Goal: Task Accomplishment & Management: Complete application form

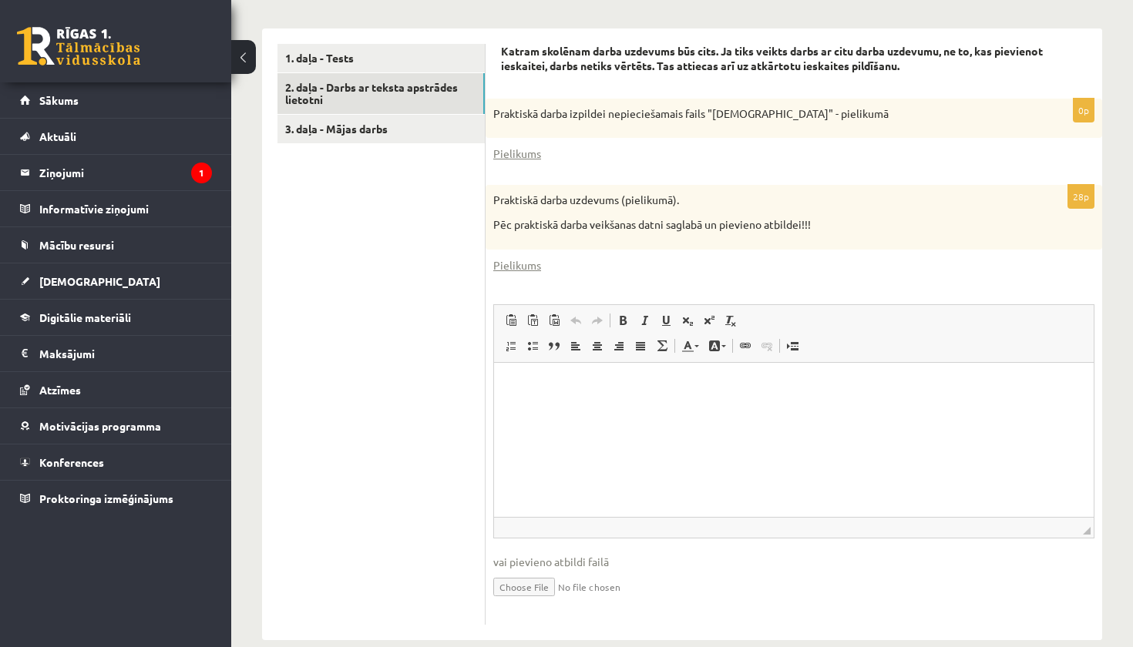
scroll to position [483, 0]
click at [535, 571] on input "file" at bounding box center [793, 587] width 601 height 32
type input "**********"
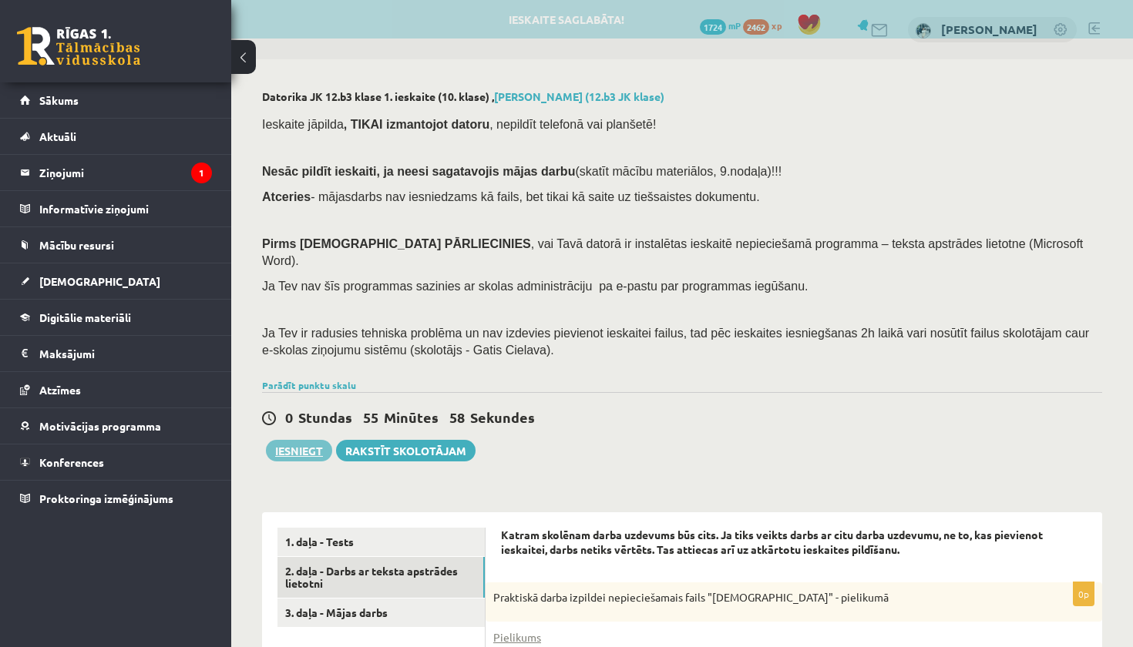
scroll to position [0, 0]
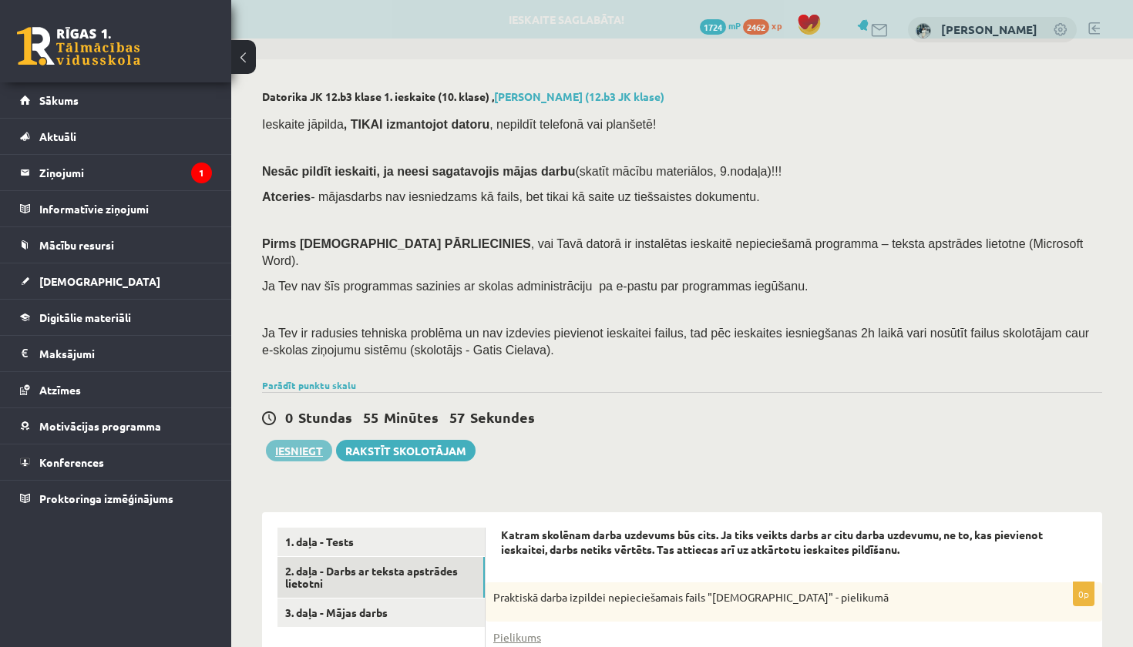
click at [319, 440] on button "Iesniegt" at bounding box center [299, 451] width 66 height 22
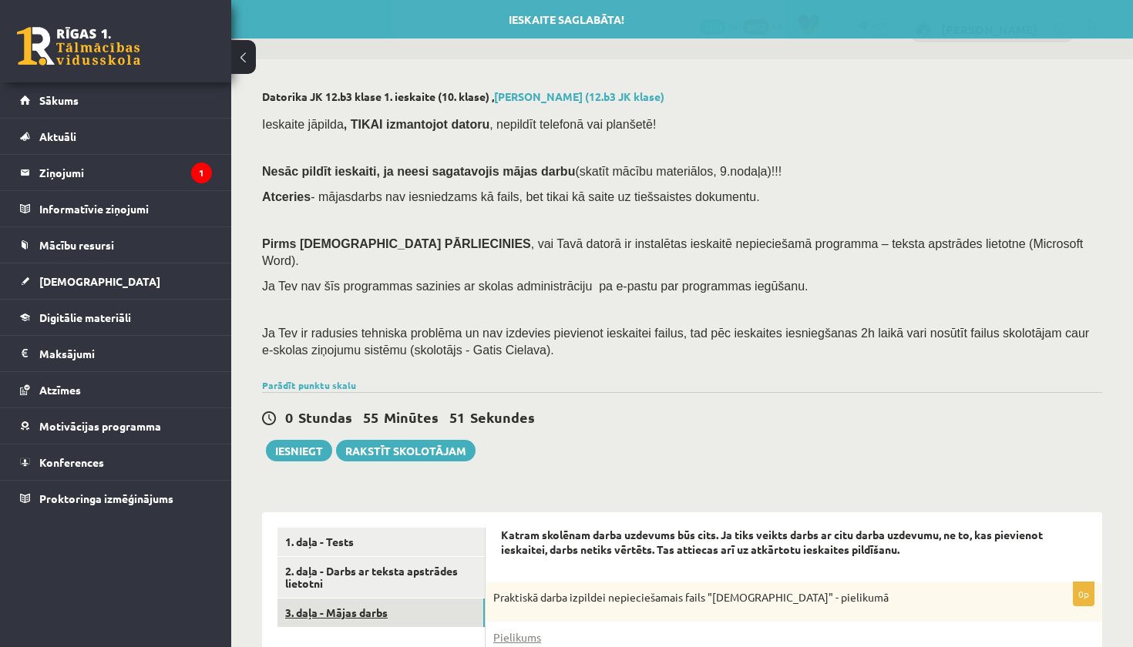
click at [428, 599] on link "3. daļa - Mājas darbs" at bounding box center [380, 613] width 207 height 29
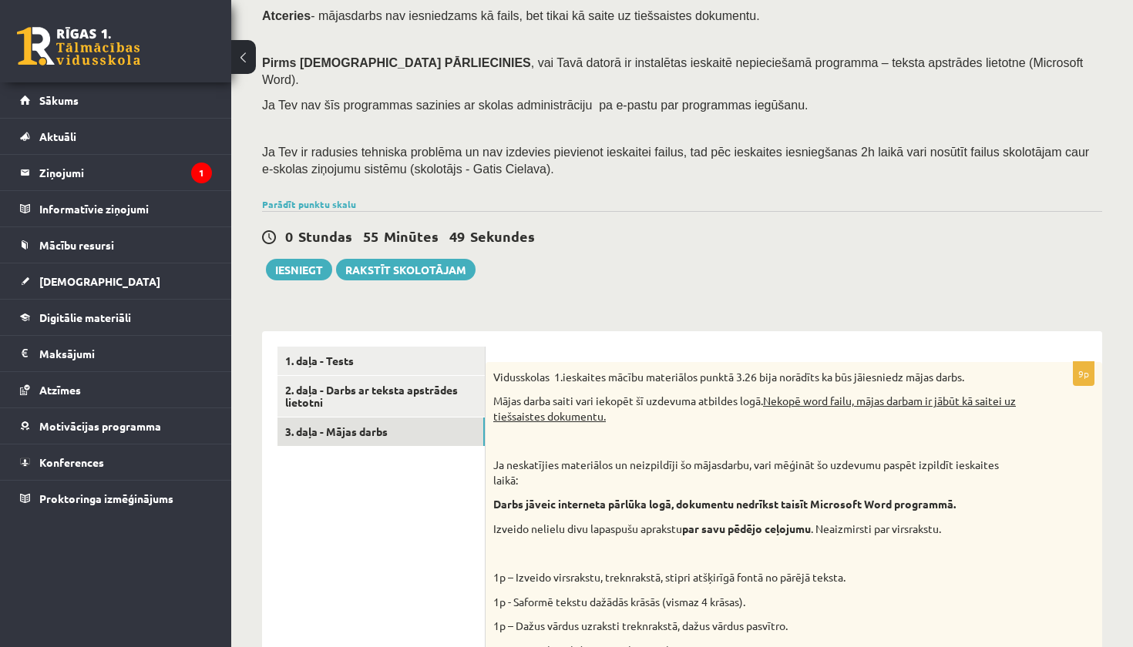
scroll to position [173, 0]
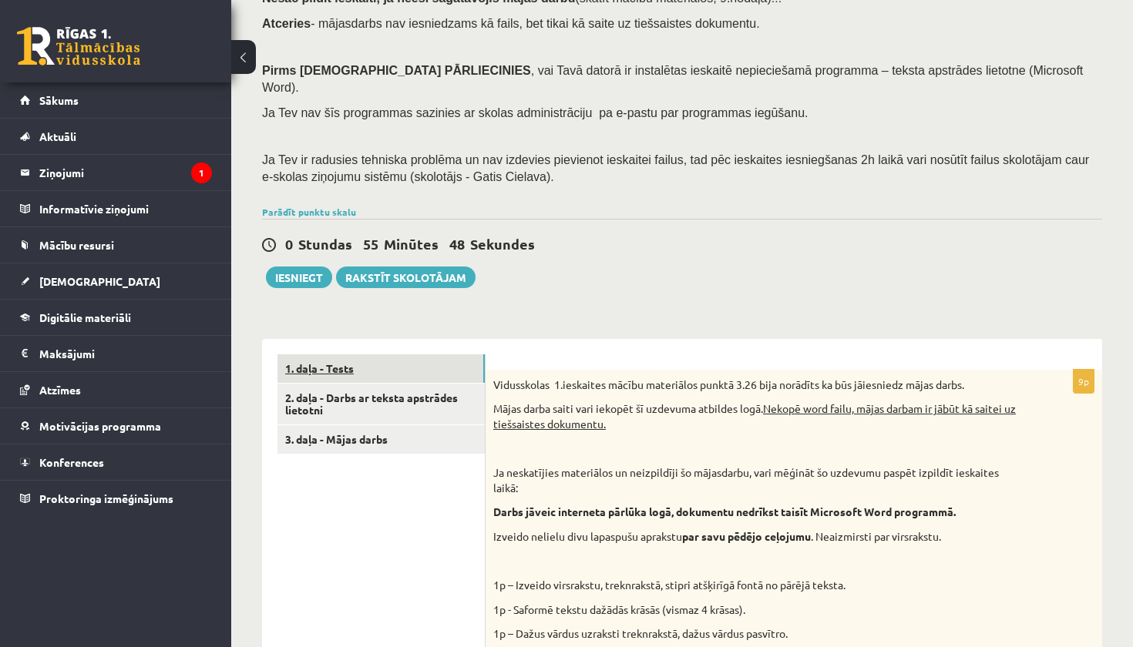
click at [411, 354] on link "1. daļa - Tests" at bounding box center [380, 368] width 207 height 29
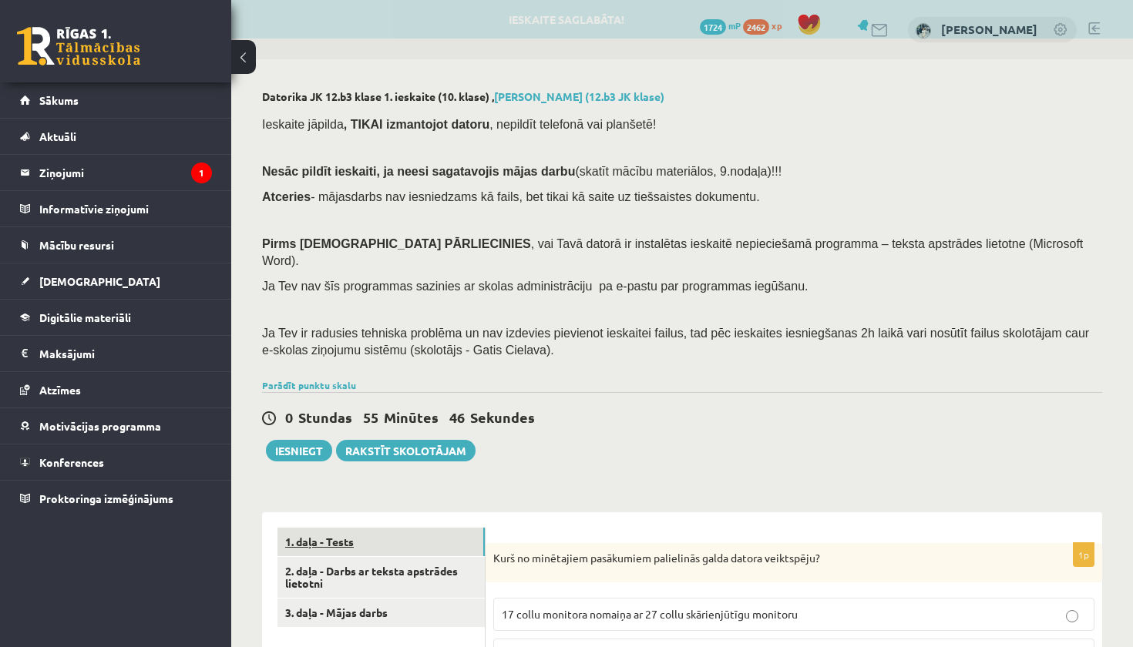
scroll to position [0, 0]
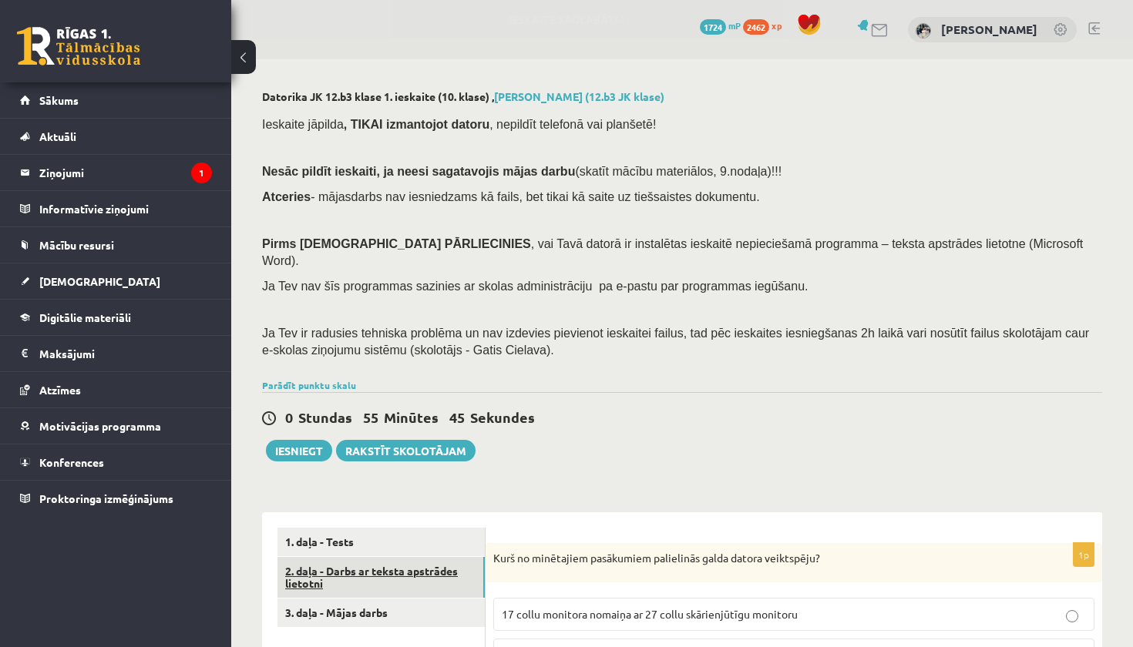
click at [406, 557] on link "2. daļa - Darbs ar teksta apstrādes lietotni" at bounding box center [380, 578] width 207 height 42
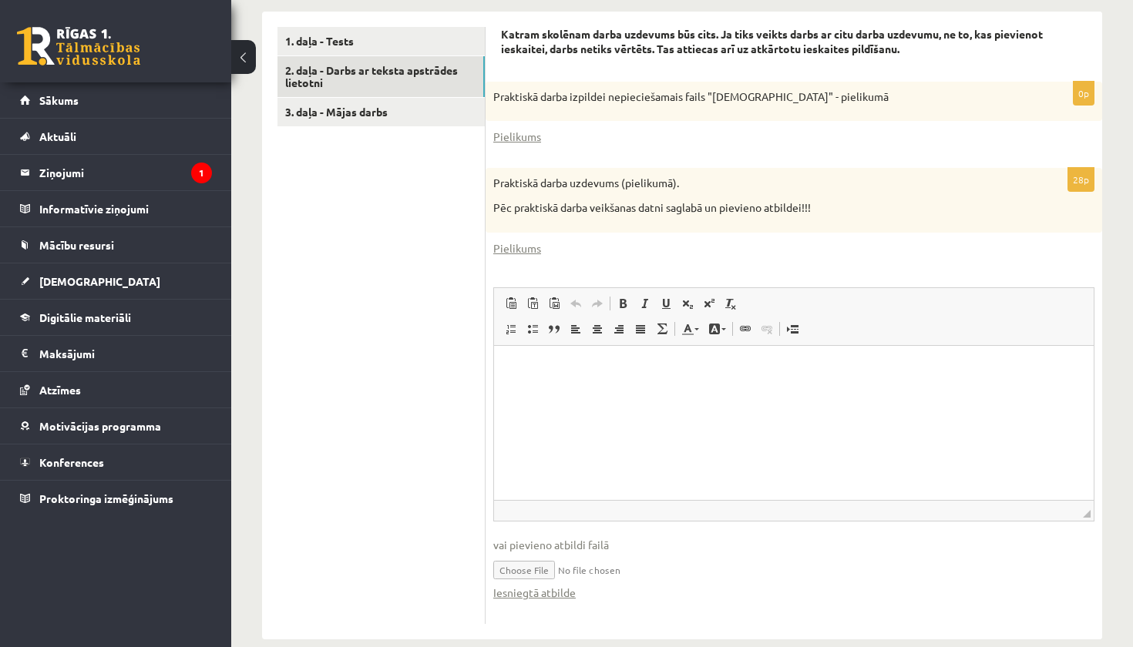
scroll to position [499, 0]
click at [335, 99] on link "3. daļa - Mājas darbs" at bounding box center [380, 113] width 207 height 29
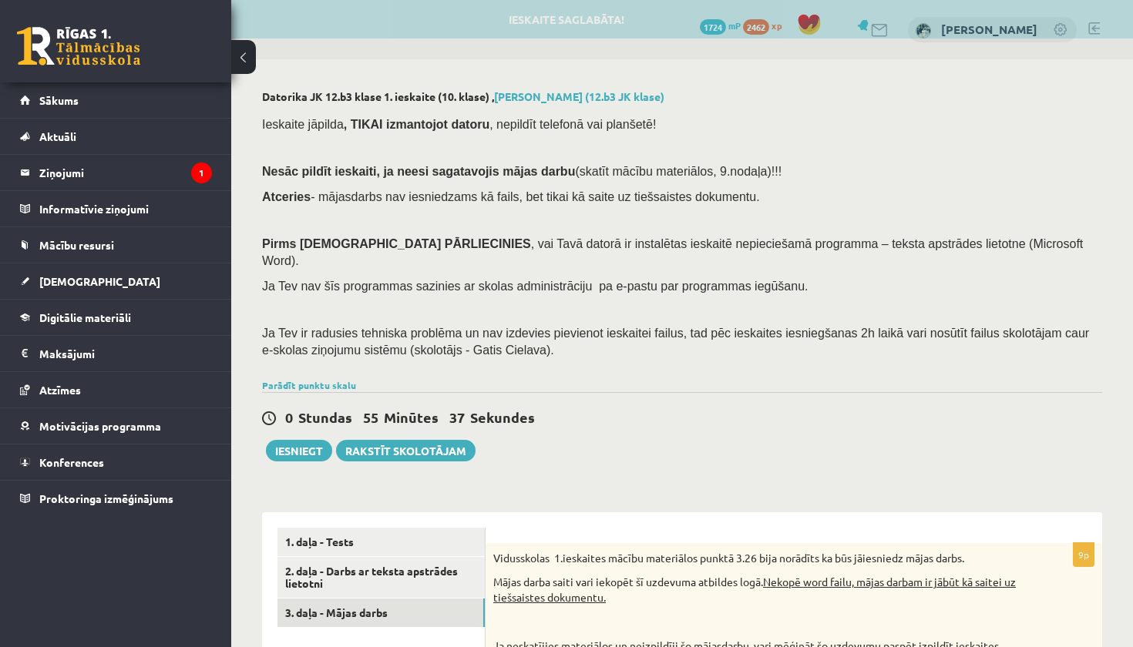
scroll to position [0, 0]
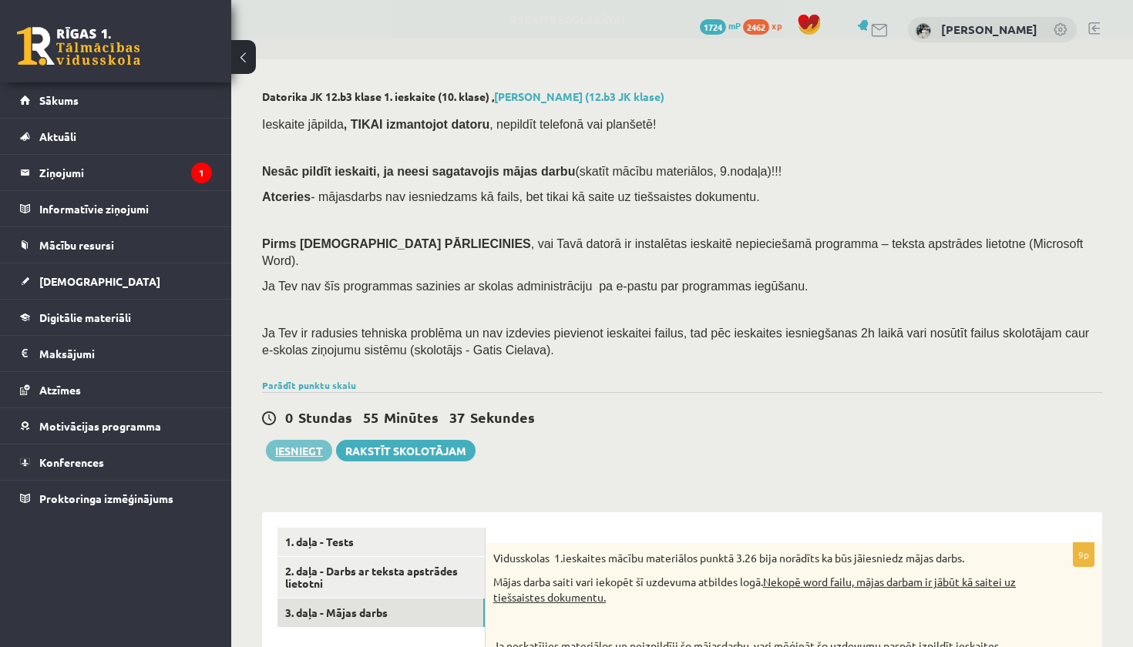
click at [313, 440] on button "Iesniegt" at bounding box center [299, 451] width 66 height 22
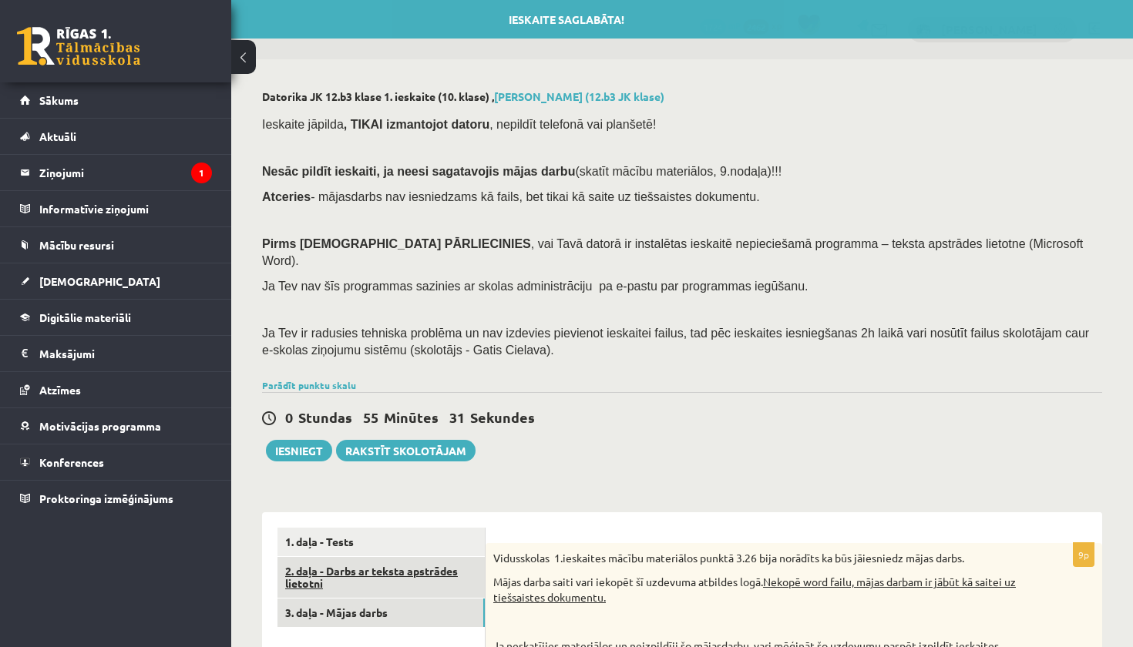
click at [450, 557] on link "2. daļa - Darbs ar teksta apstrādes lietotni" at bounding box center [380, 578] width 207 height 42
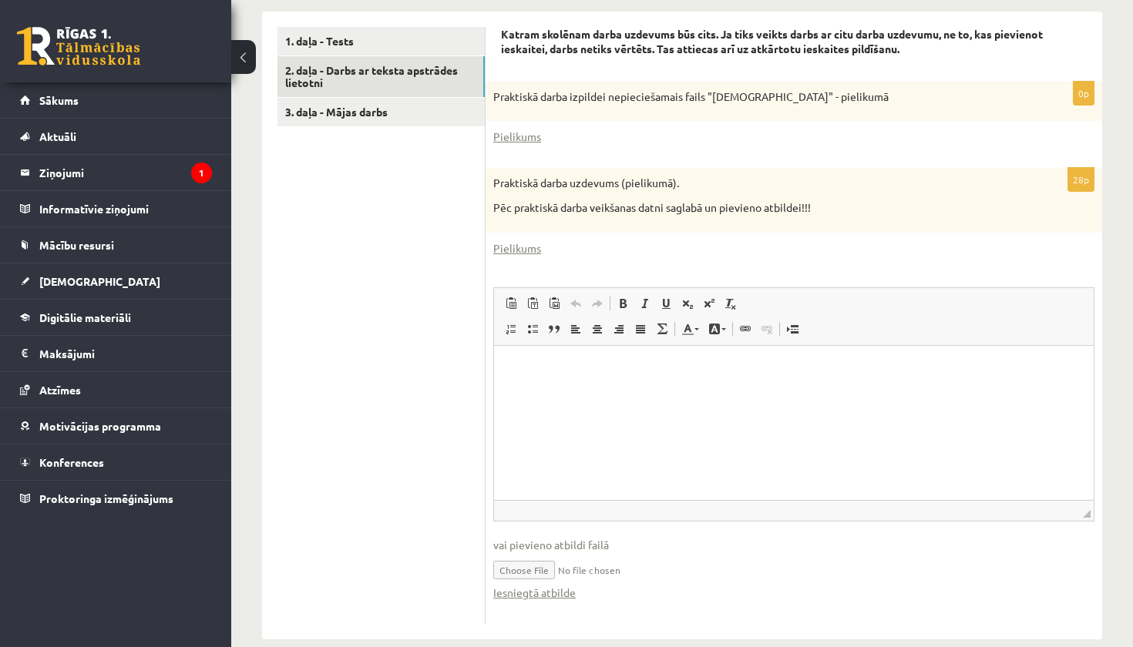
scroll to position [499, 0]
click at [542, 586] on link "Iesniegtā atbilde" at bounding box center [534, 594] width 82 height 16
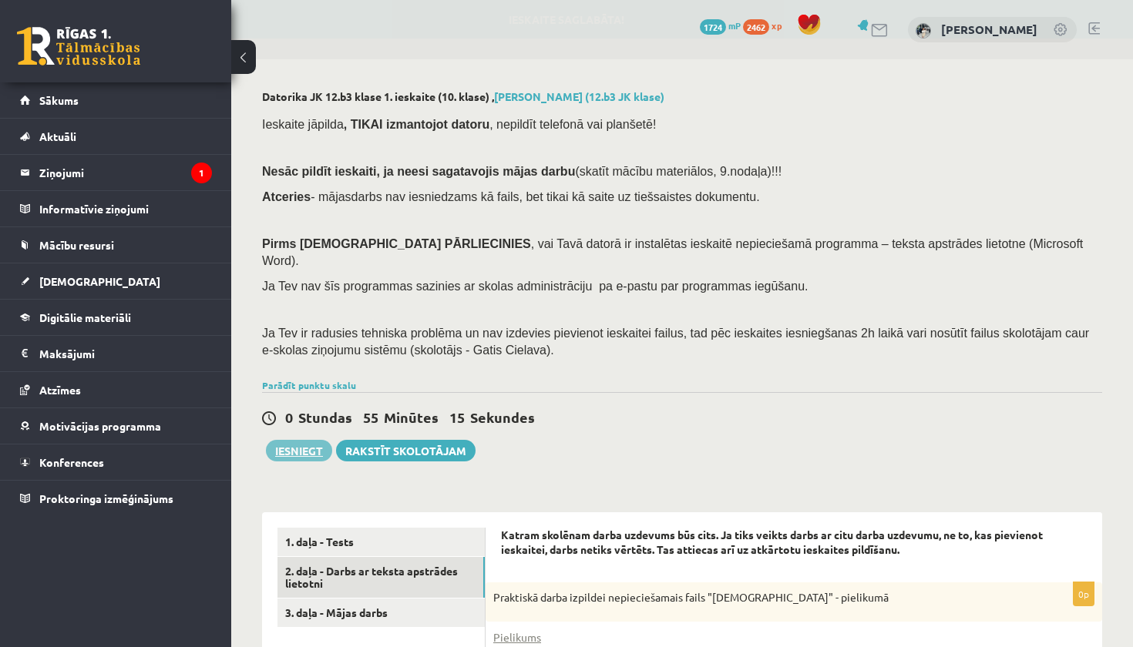
scroll to position [0, 0]
click at [311, 440] on button "Iesniegt" at bounding box center [299, 451] width 66 height 22
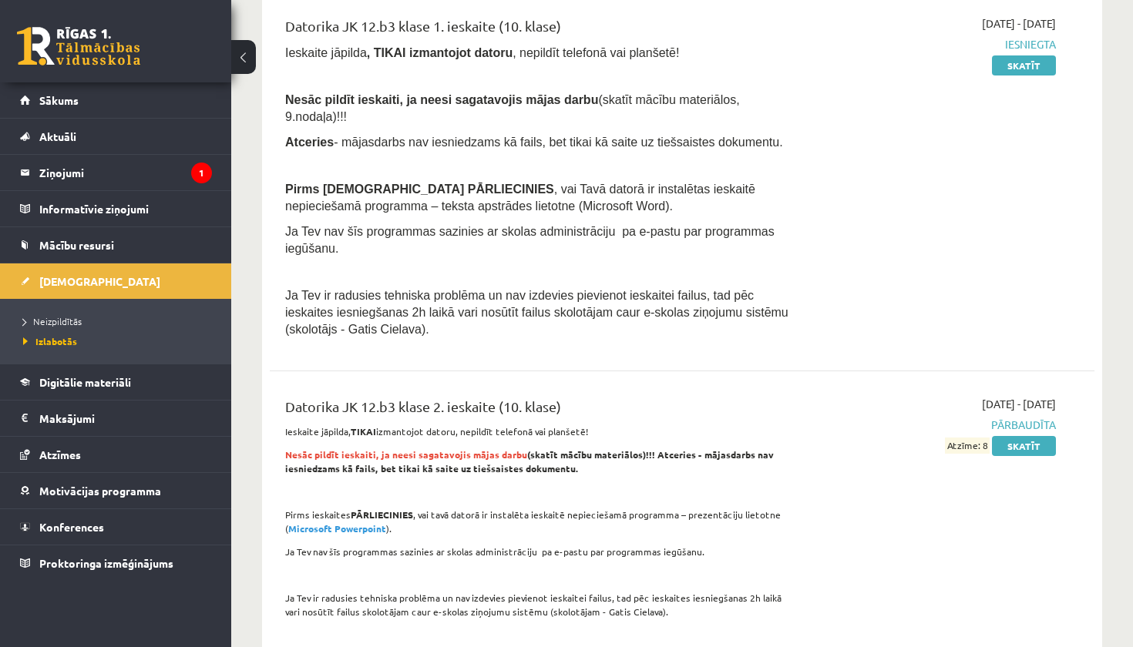
scroll to position [921, 0]
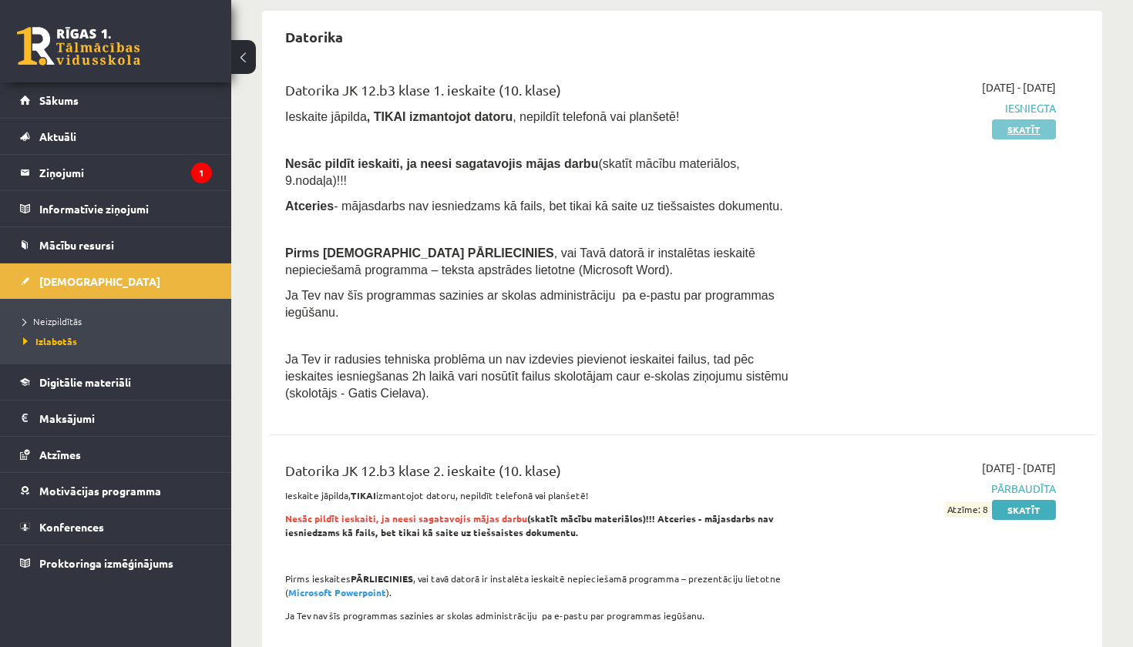
click at [1036, 127] on link "Skatīt" at bounding box center [1024, 129] width 64 height 20
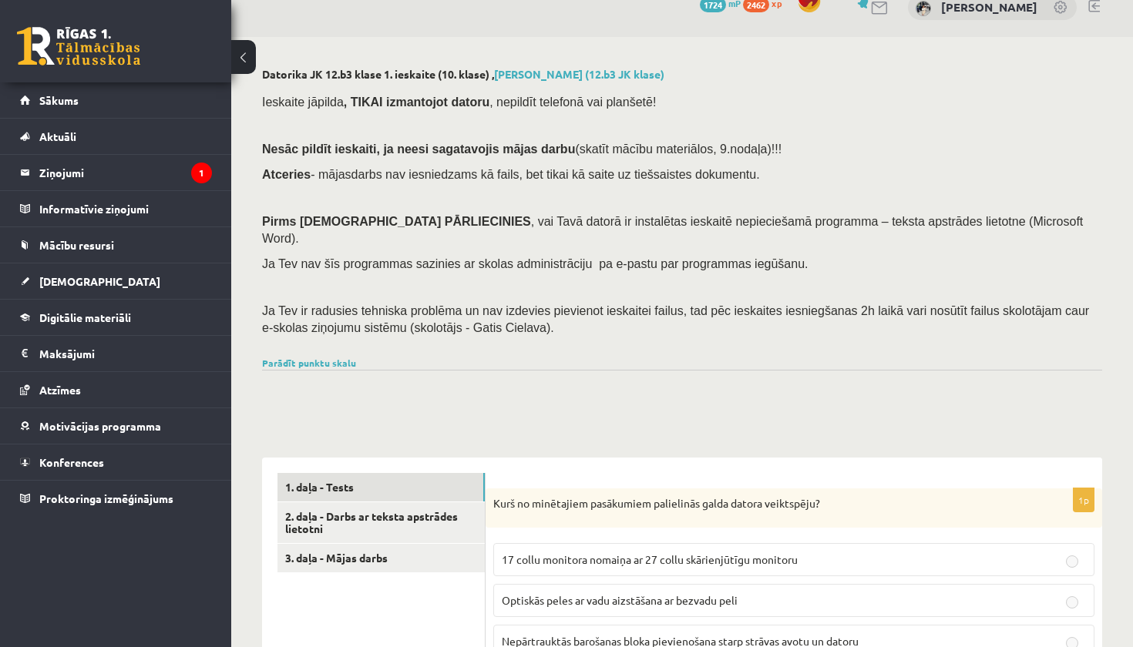
scroll to position [109, 0]
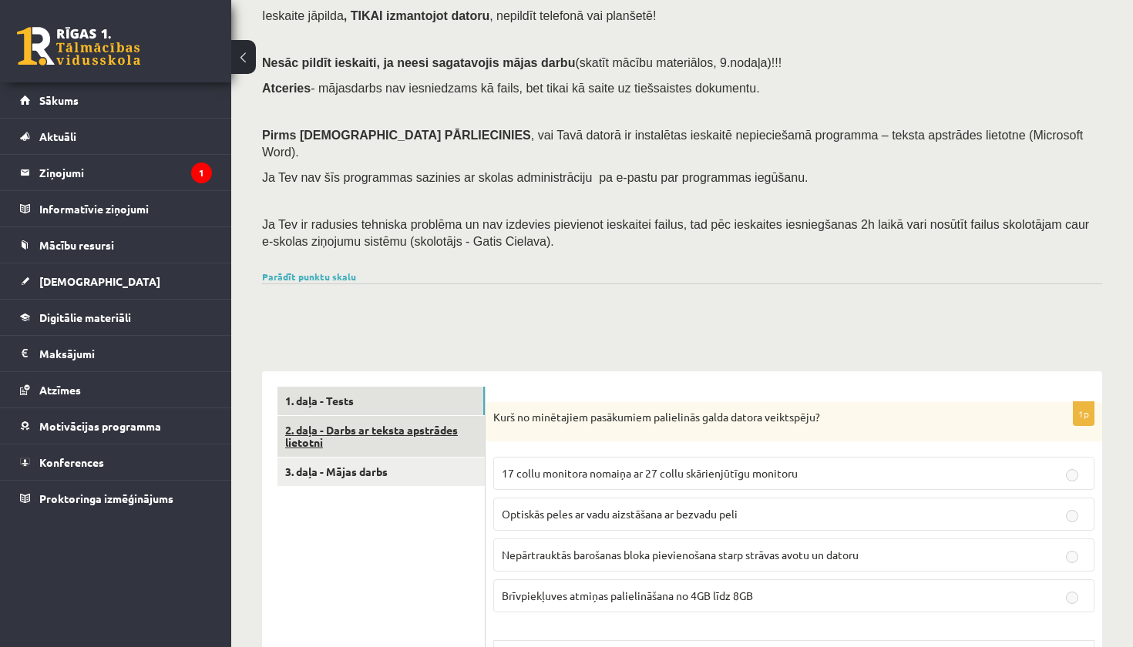
click at [441, 418] on link "2. daļa - Darbs ar teksta apstrādes lietotni" at bounding box center [380, 437] width 207 height 42
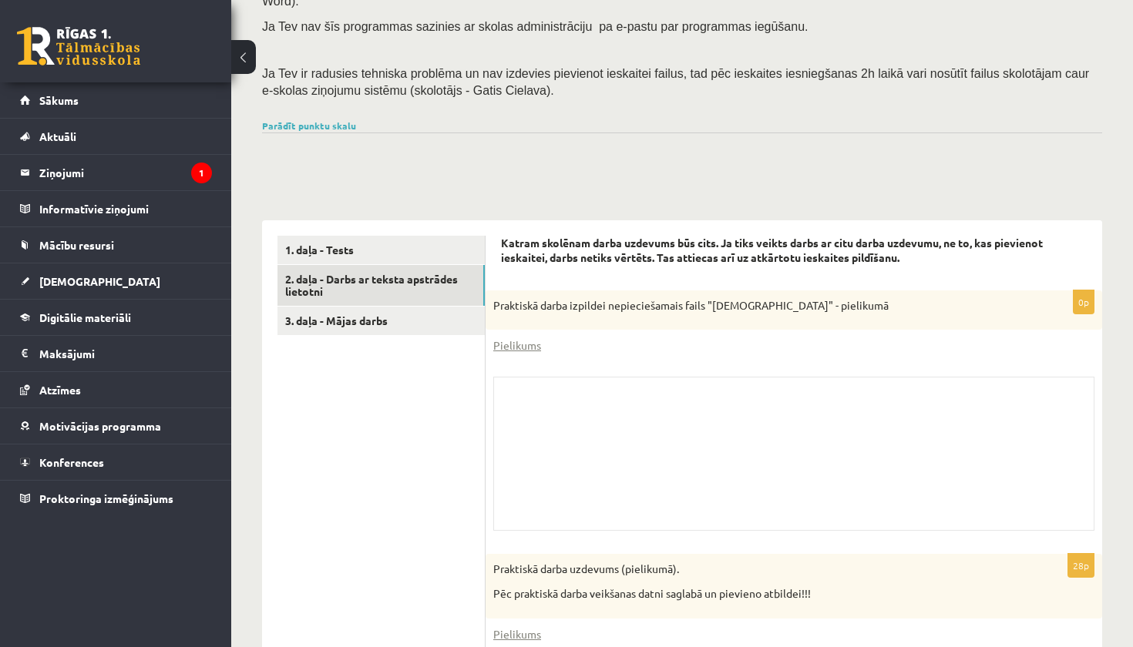
scroll to position [248, 0]
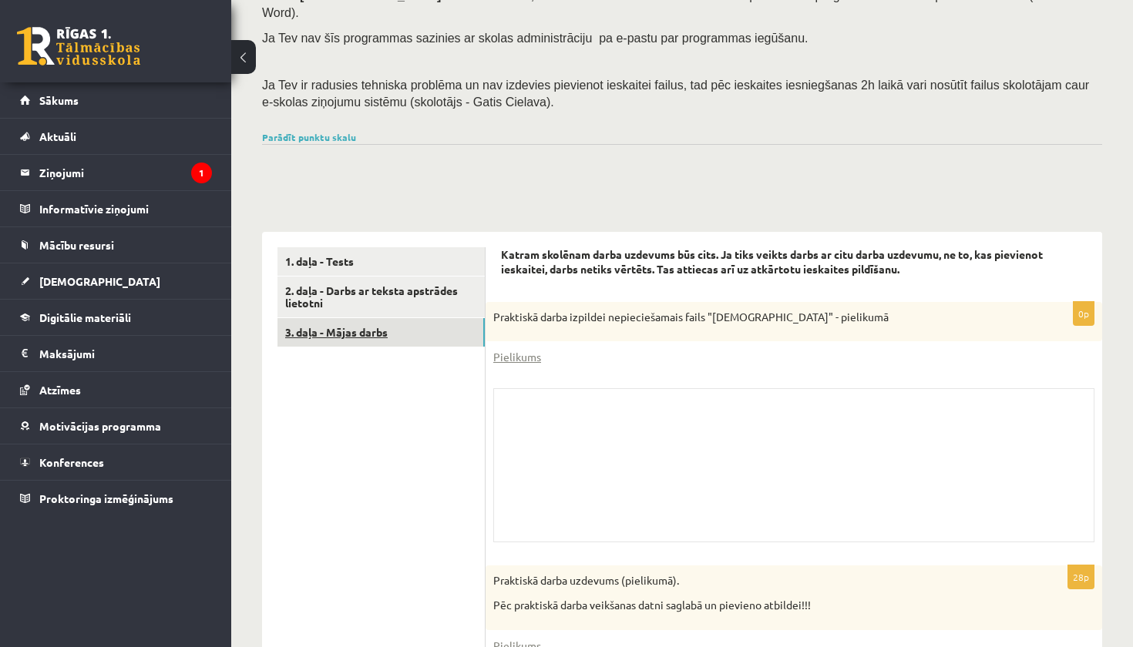
click at [398, 318] on link "3. daļa - Mājas darbs" at bounding box center [380, 332] width 207 height 29
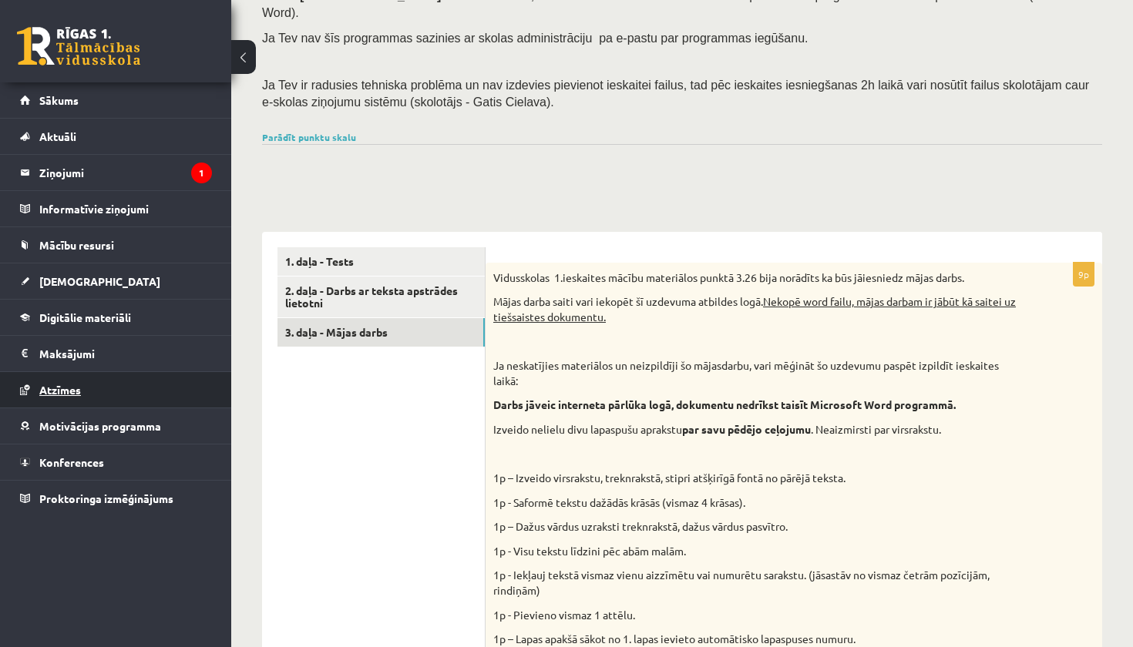
scroll to position [0, 0]
click at [146, 390] on link "Atzīmes" at bounding box center [116, 389] width 192 height 35
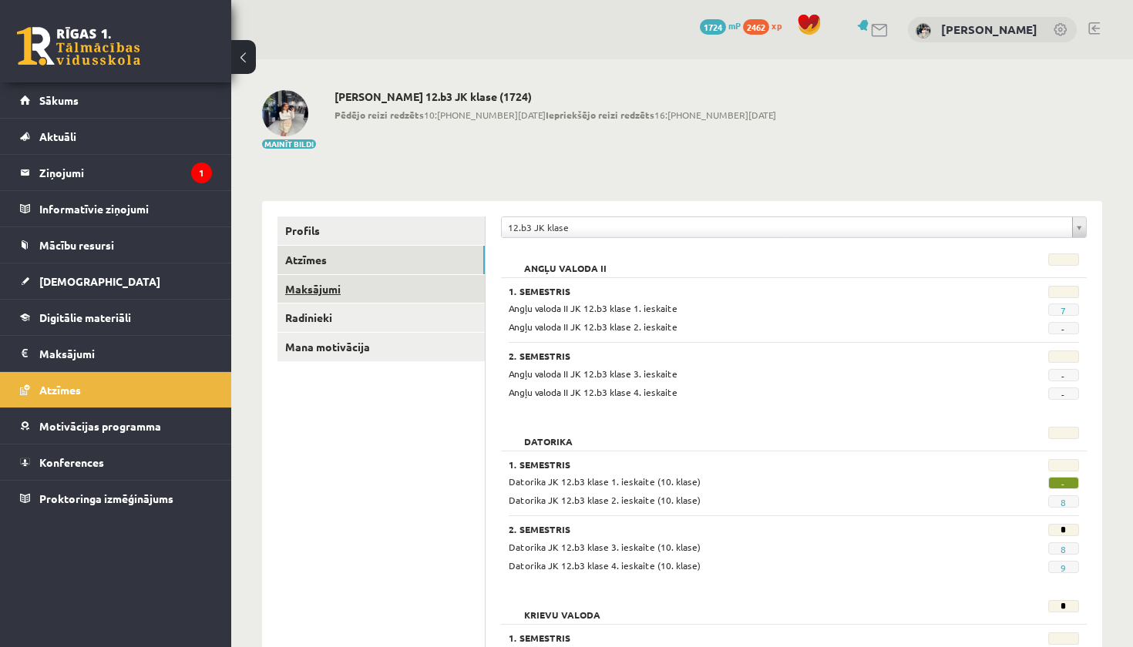
click at [393, 294] on link "Maksājumi" at bounding box center [380, 289] width 207 height 29
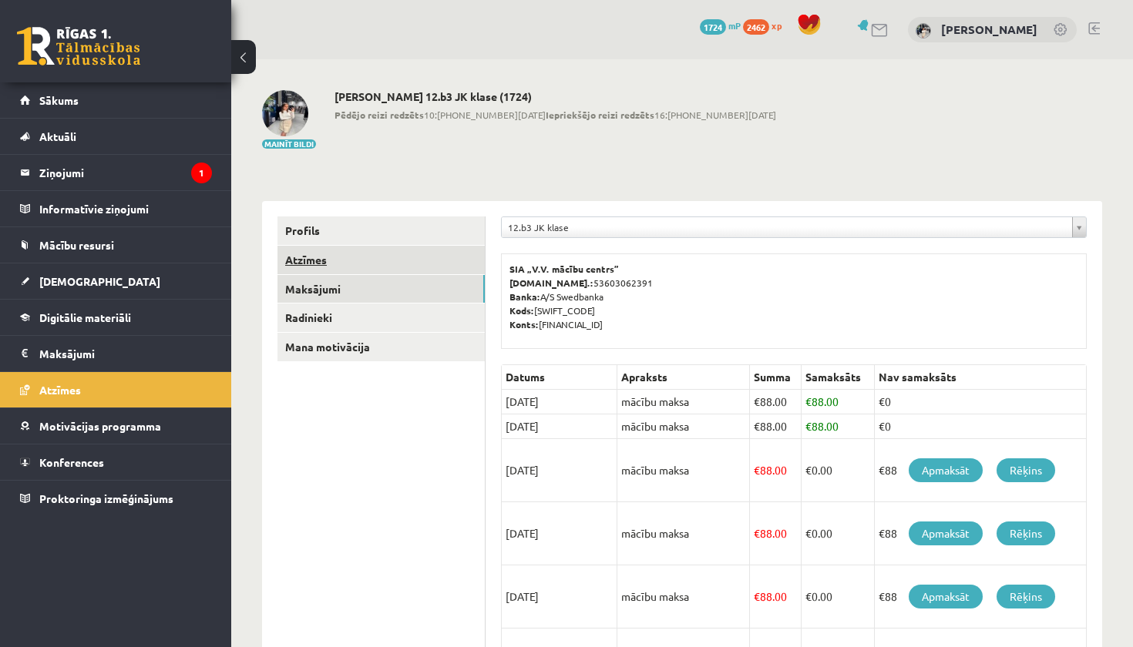
click at [412, 270] on link "Atzīmes" at bounding box center [380, 260] width 207 height 29
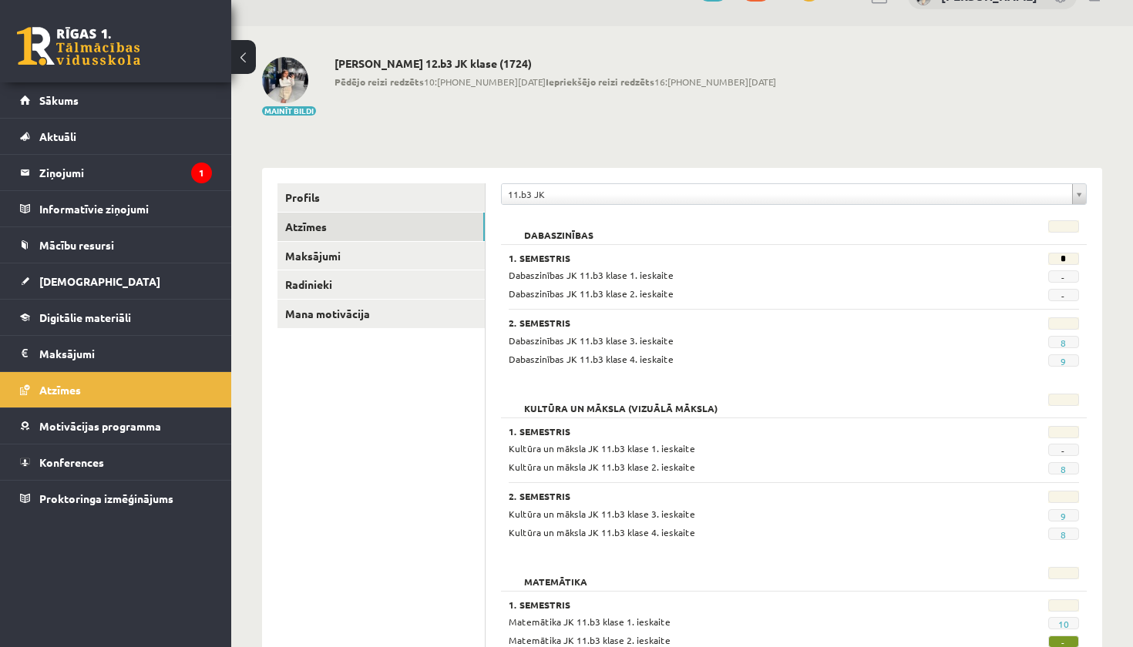
scroll to position [25, 0]
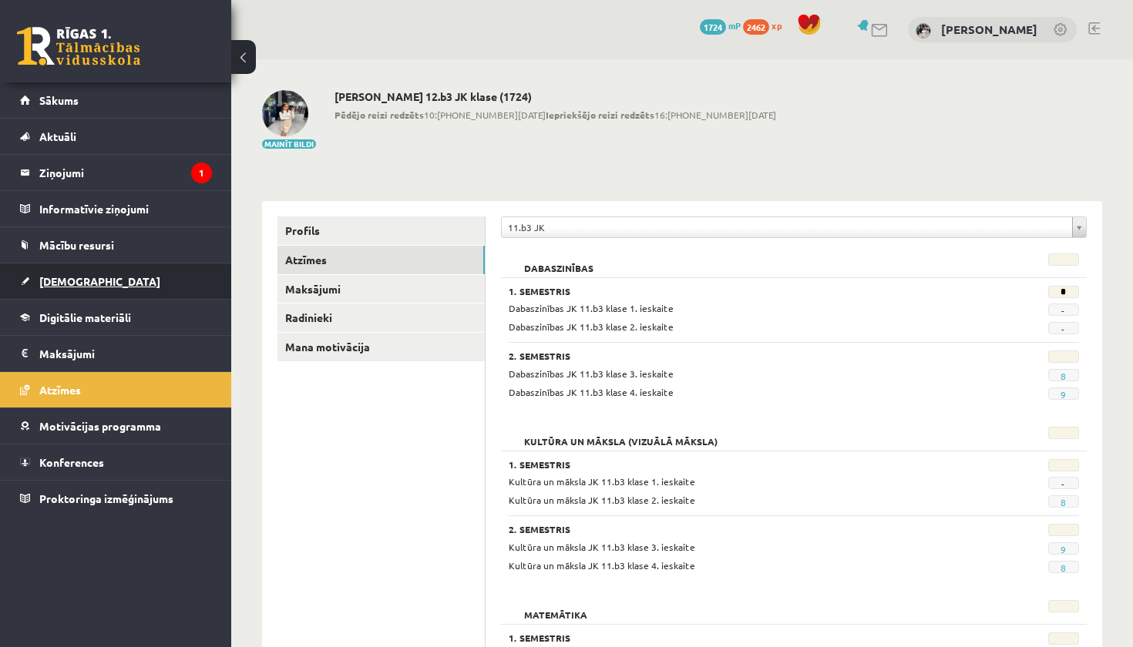
click at [122, 277] on link "[DEMOGRAPHIC_DATA]" at bounding box center [116, 280] width 192 height 35
